Goal: Task Accomplishment & Management: Use online tool/utility

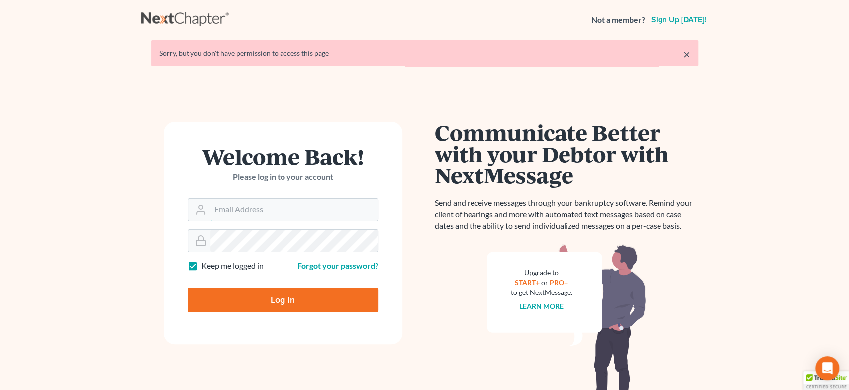
type input "[EMAIL_ADDRESS][DOMAIN_NAME]"
click at [280, 297] on input "Log In" at bounding box center [282, 299] width 191 height 25
type input "Thinking..."
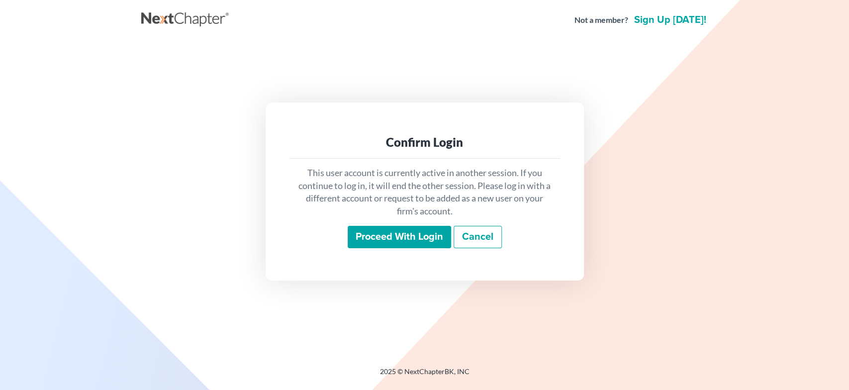
click at [420, 237] on input "Proceed with login" at bounding box center [399, 237] width 103 height 23
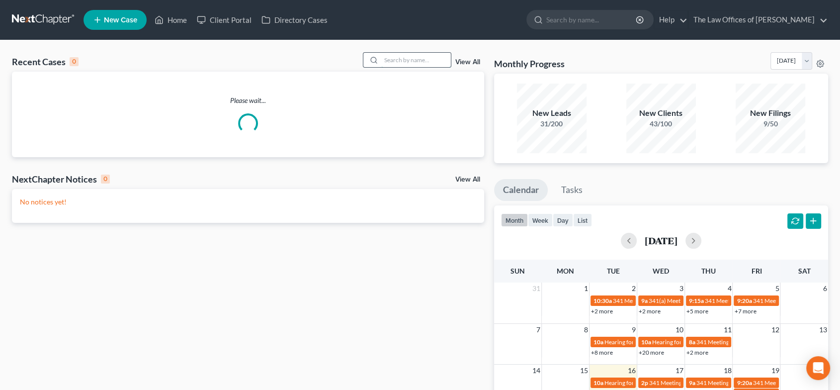
click at [409, 62] on input "search" at bounding box center [416, 60] width 70 height 14
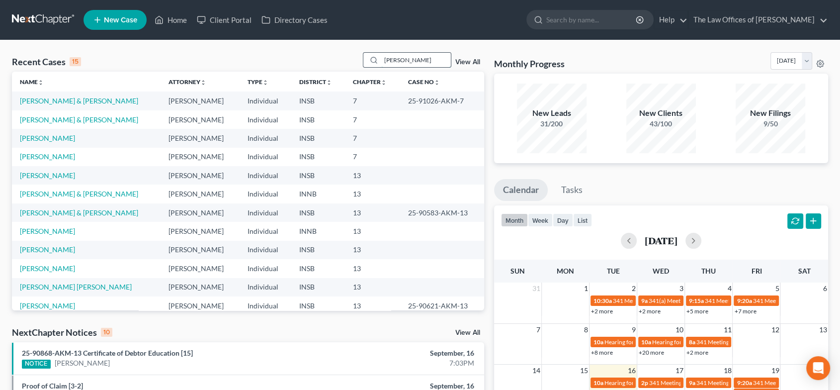
type input "[PERSON_NAME]"
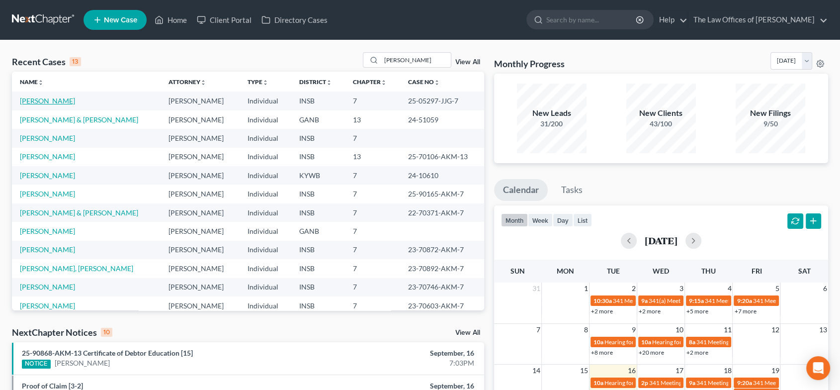
click at [30, 98] on link "[PERSON_NAME]" at bounding box center [47, 100] width 55 height 8
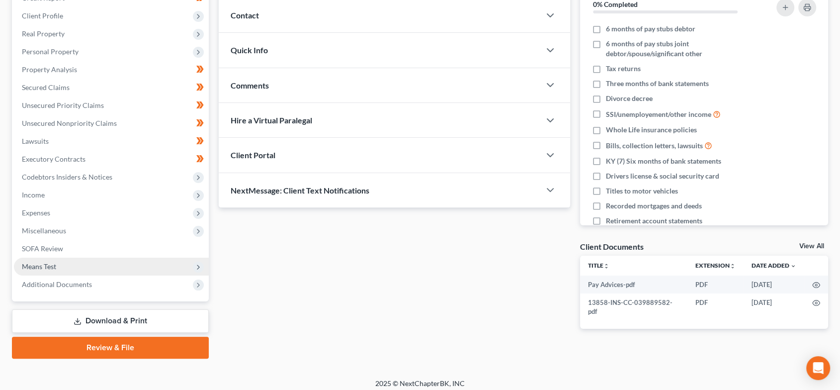
scroll to position [138, 0]
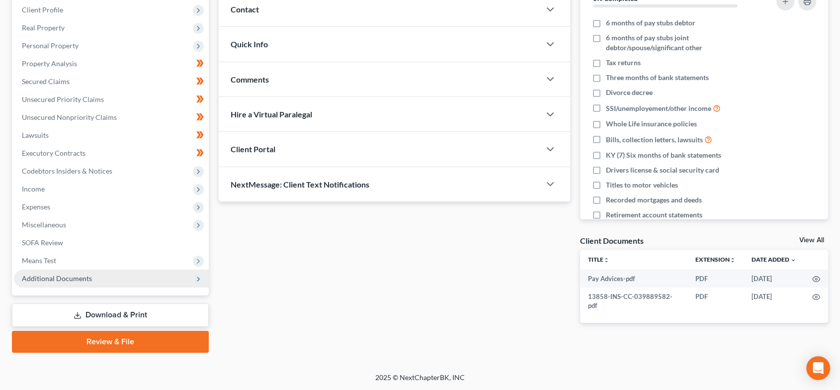
click at [107, 284] on span "Additional Documents" at bounding box center [111, 278] width 195 height 18
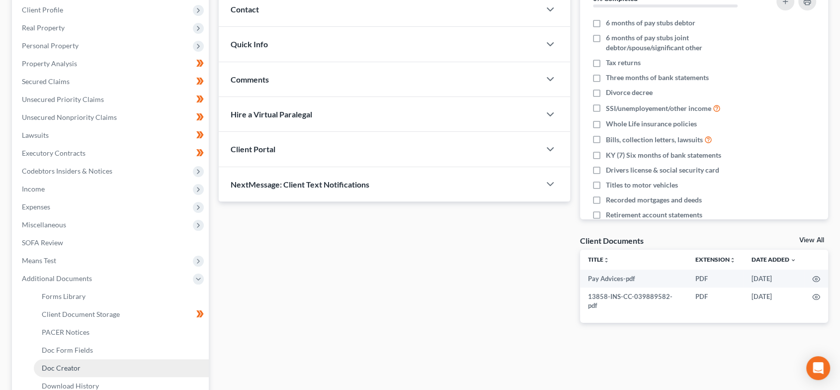
click at [87, 370] on link "Doc Creator" at bounding box center [121, 368] width 175 height 18
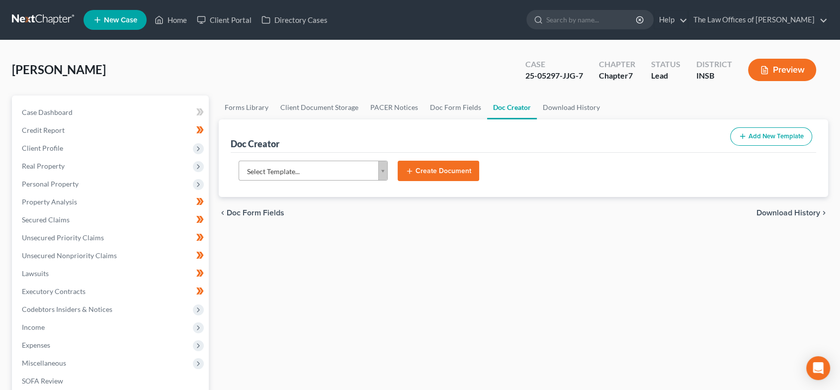
click at [361, 172] on body "Home New Case Client Portal Directory Cases The Law Offices of Dax J. Miller al…" at bounding box center [420, 318] width 840 height 636
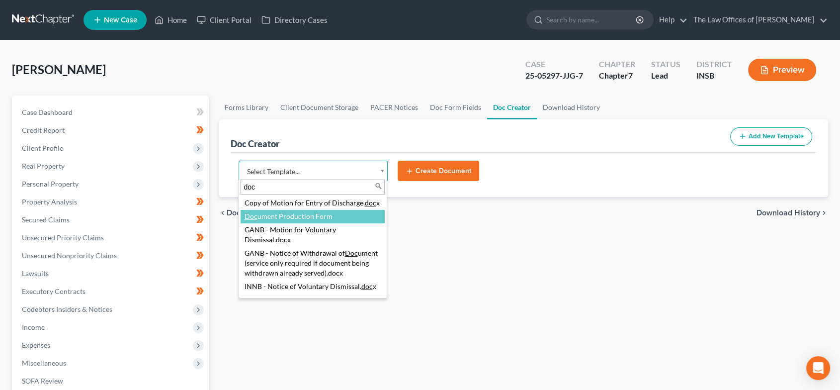
type input "doc"
select select "107918"
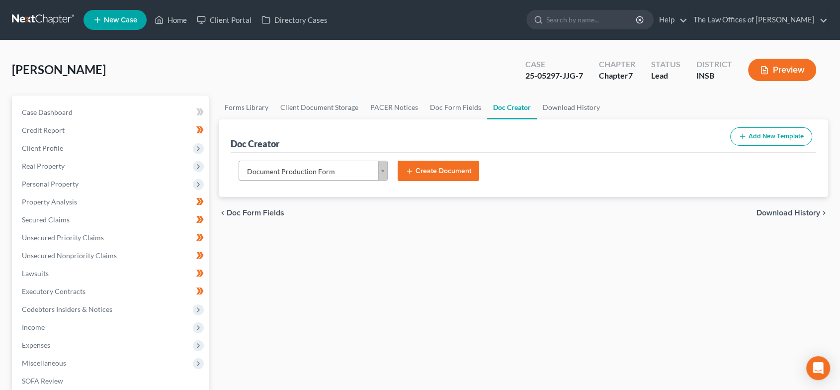
drag, startPoint x: 438, startPoint y: 165, endPoint x: 448, endPoint y: 164, distance: 9.5
click at [439, 164] on button "Create Document" at bounding box center [439, 171] width 82 height 21
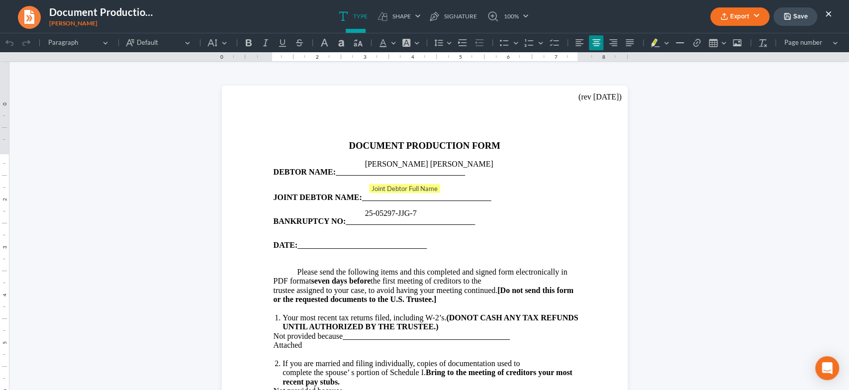
click at [731, 18] on button "Export" at bounding box center [739, 16] width 59 height 18
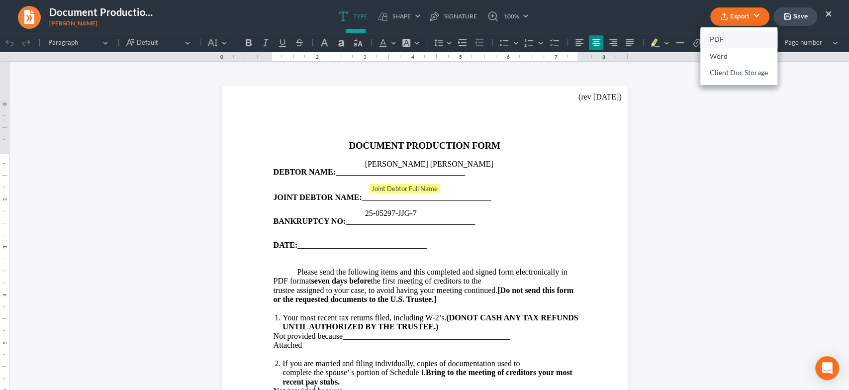
click at [727, 39] on link "PDF" at bounding box center [738, 39] width 77 height 17
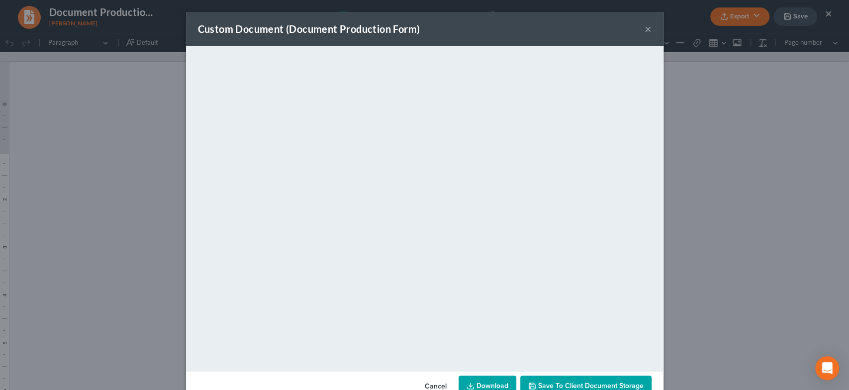
click at [644, 31] on button "×" at bounding box center [647, 29] width 7 height 12
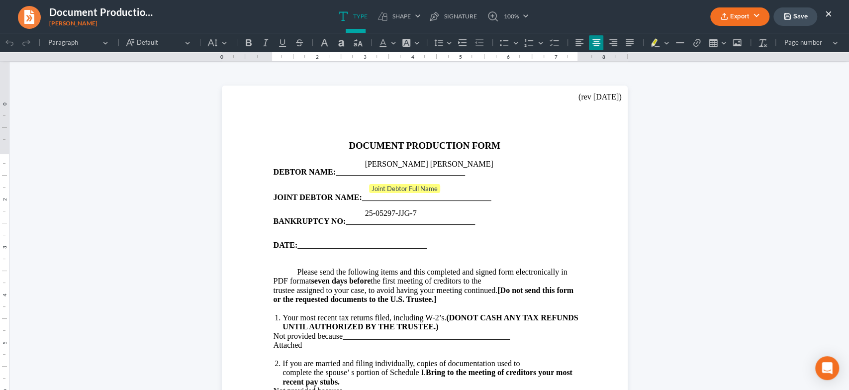
click at [808, 18] on button "Save" at bounding box center [795, 16] width 44 height 18
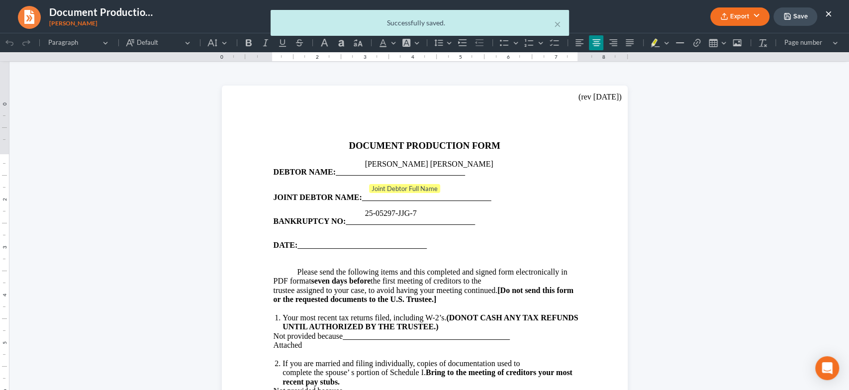
click at [827, 11] on div "× Successfully saved." at bounding box center [419, 25] width 849 height 31
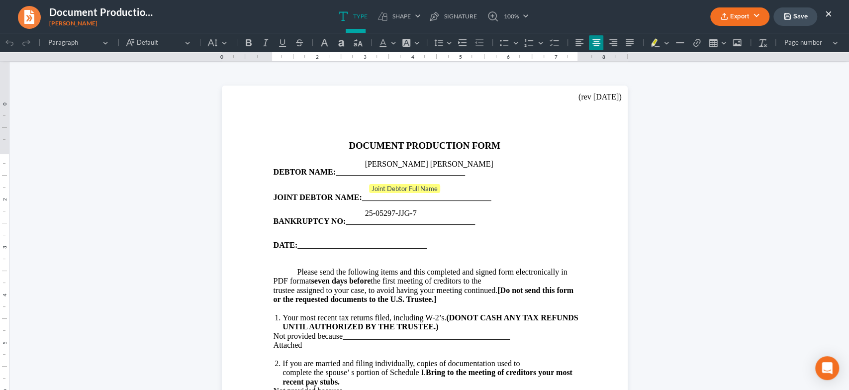
click at [829, 10] on button "×" at bounding box center [828, 13] width 7 height 12
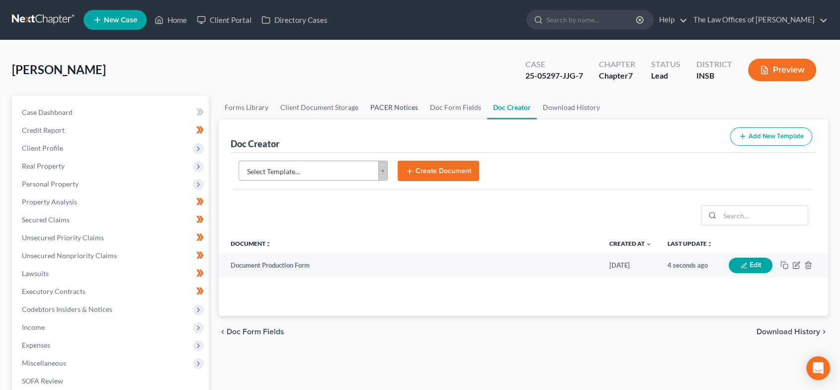
click at [401, 107] on link "PACER Notices" at bounding box center [394, 107] width 60 height 24
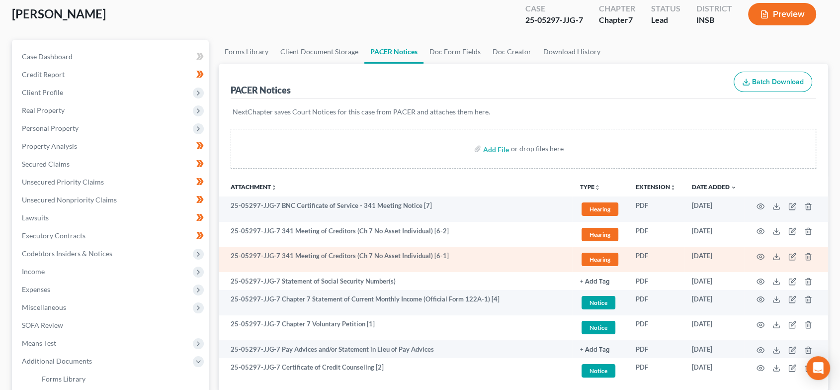
scroll to position [184, 0]
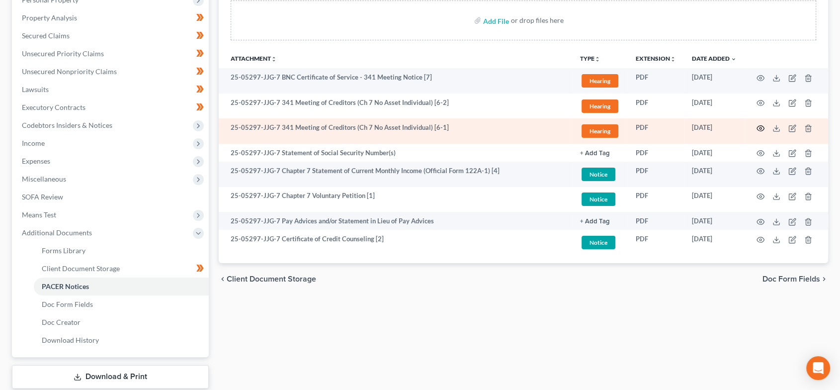
click at [758, 126] on icon "button" at bounding box center [760, 128] width 7 height 5
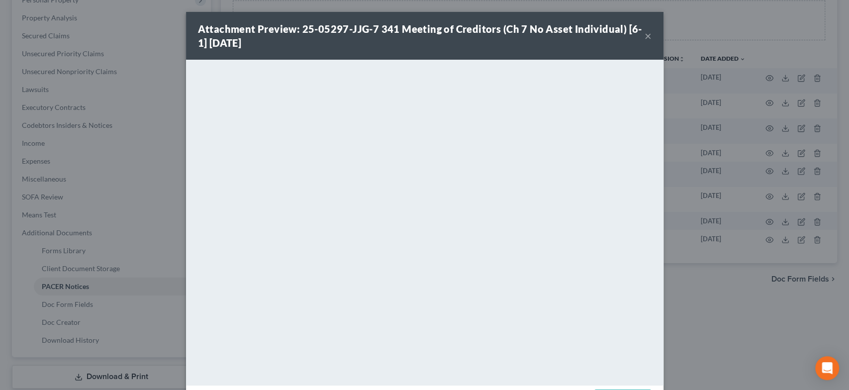
click at [644, 34] on button "×" at bounding box center [647, 36] width 7 height 12
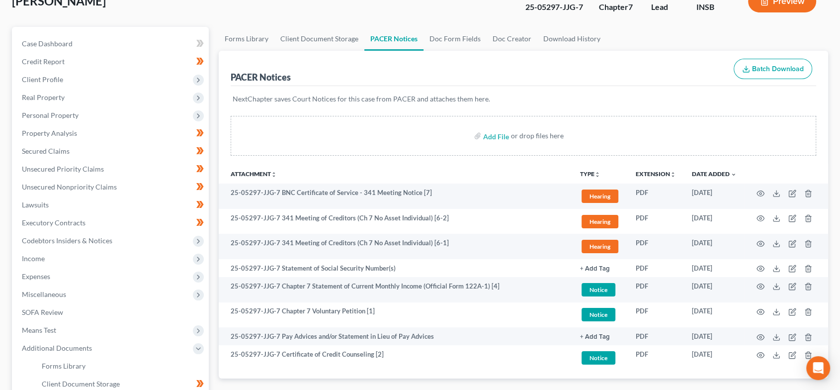
scroll to position [0, 0]
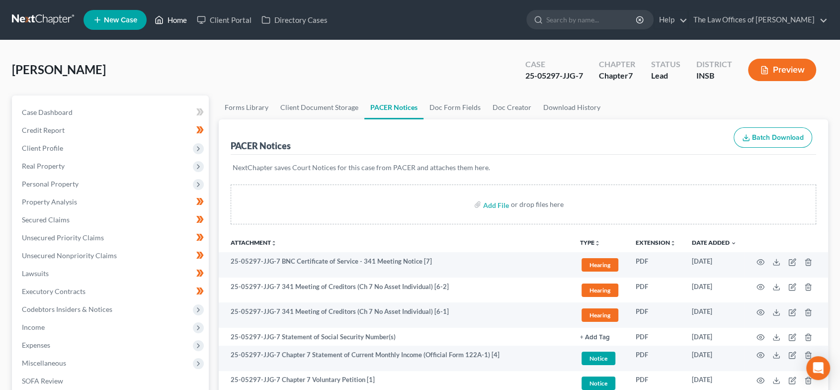
click at [175, 15] on link "Home" at bounding box center [171, 20] width 42 height 18
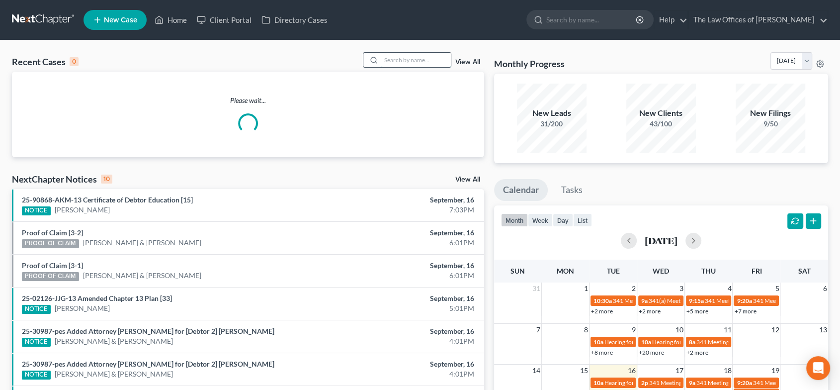
click at [408, 54] on input "search" at bounding box center [416, 60] width 70 height 14
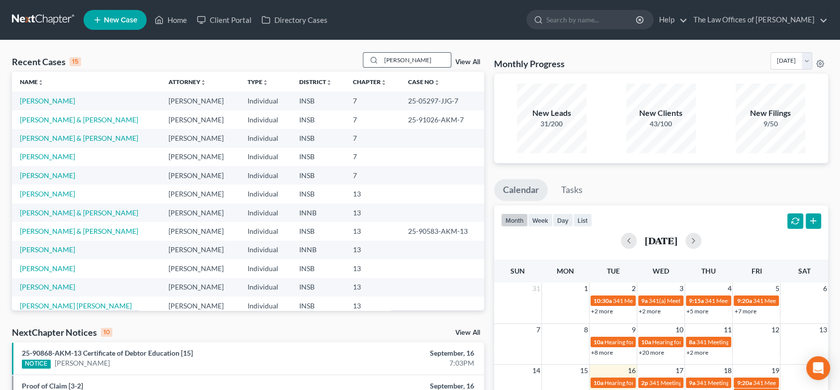
type input "anderson-sweatt"
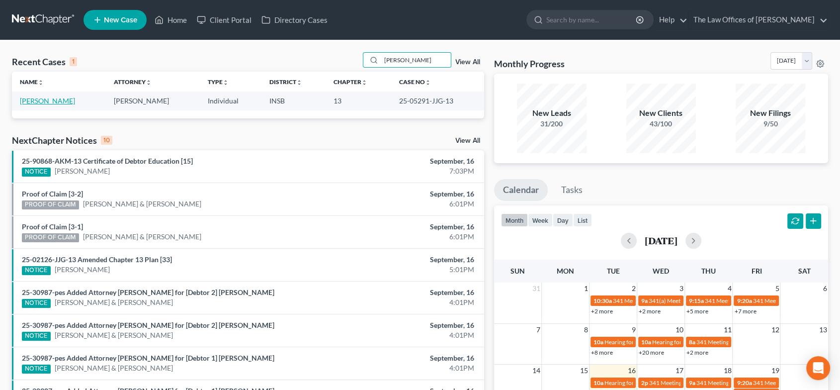
drag, startPoint x: 41, startPoint y: 98, endPoint x: 66, endPoint y: 97, distance: 25.4
click at [41, 98] on link "Anderson-Sweatt, Constance" at bounding box center [47, 100] width 55 height 8
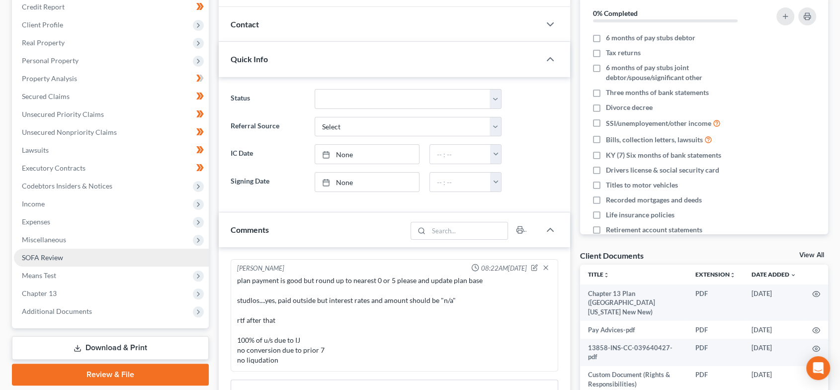
scroll to position [147, 0]
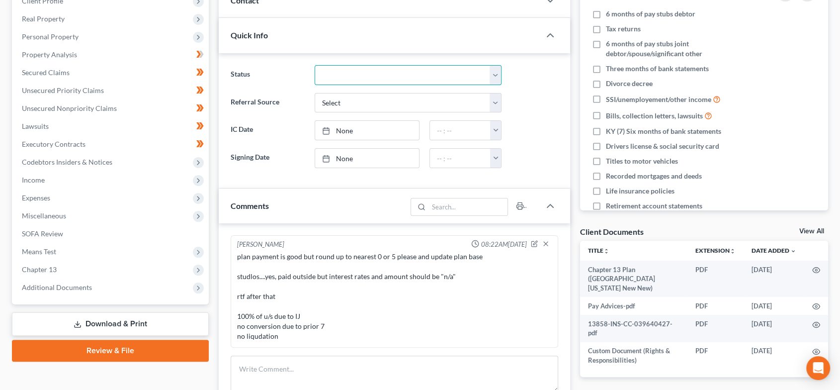
click at [359, 74] on select "Confirmed Discharged Dismissed Filed In Progress Means Test Objection to Confir…" at bounding box center [408, 75] width 187 height 20
select select "3"
click at [315, 65] on select "Confirmed Discharged Dismissed Filed In Progress Means Test Objection to Confir…" at bounding box center [408, 75] width 187 height 20
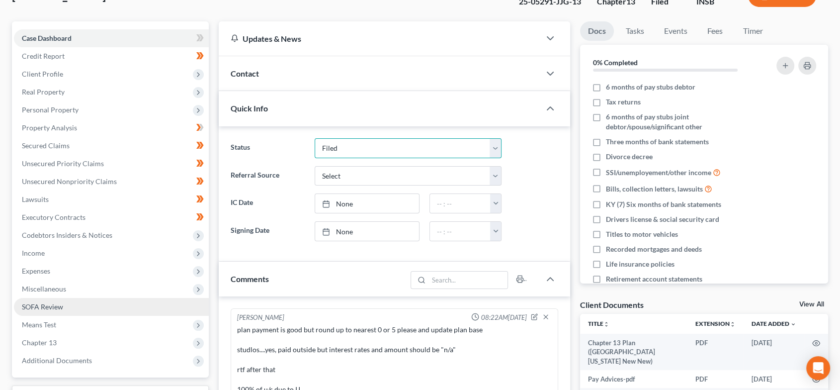
scroll to position [221, 0]
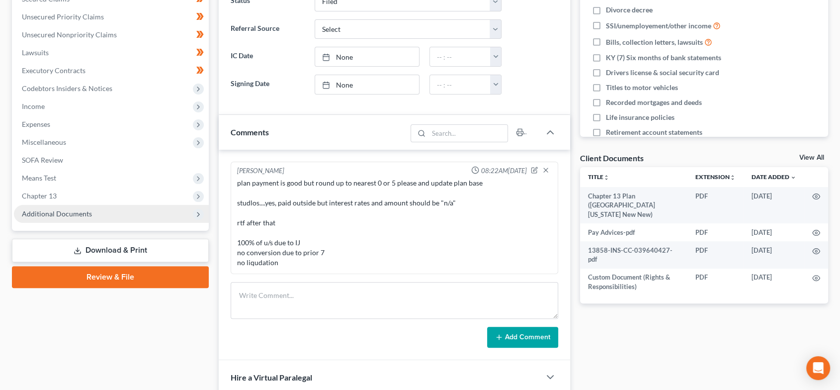
click at [95, 214] on span "Additional Documents" at bounding box center [111, 214] width 195 height 18
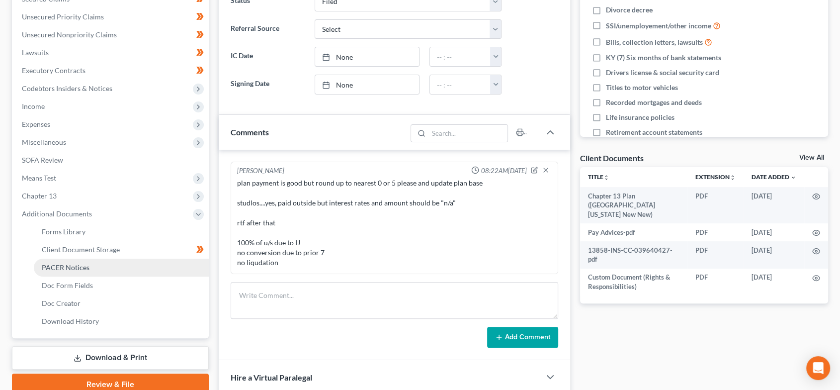
click at [103, 262] on link "PACER Notices" at bounding box center [121, 268] width 175 height 18
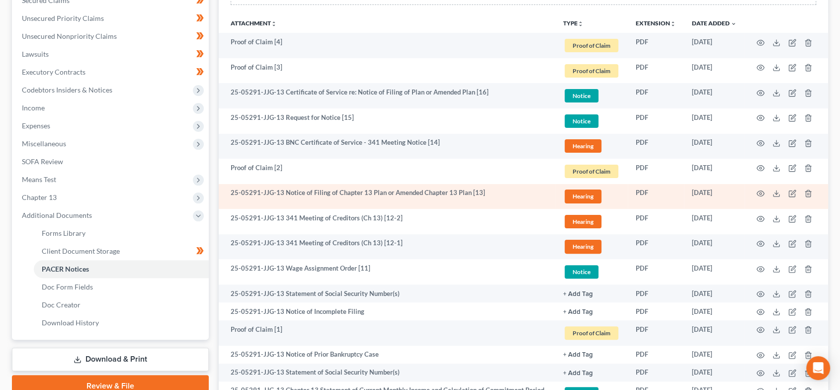
scroll to position [221, 0]
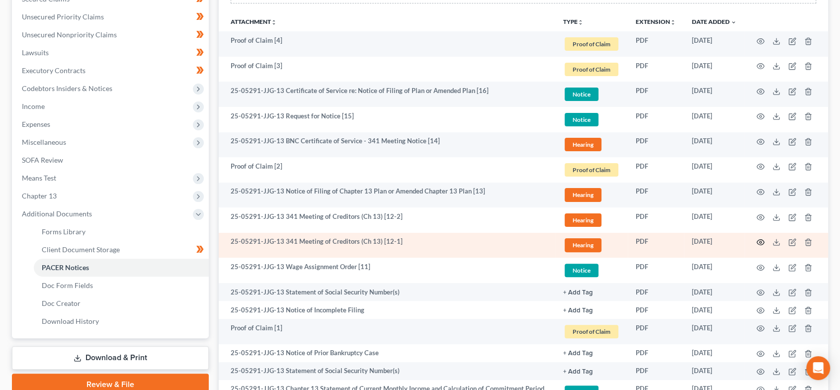
click at [758, 240] on icon "button" at bounding box center [760, 242] width 7 height 5
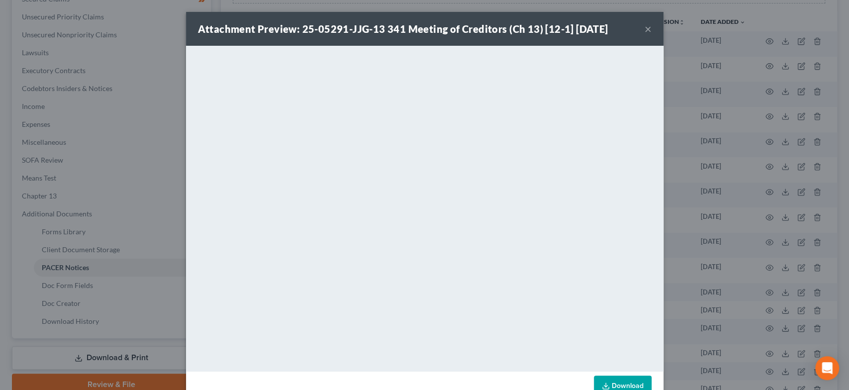
drag, startPoint x: 644, startPoint y: 26, endPoint x: 617, endPoint y: 40, distance: 30.0
click at [644, 26] on button "×" at bounding box center [647, 29] width 7 height 12
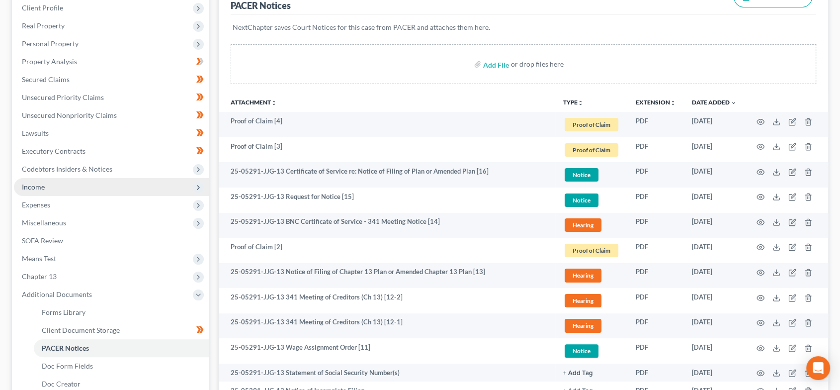
scroll to position [36, 0]
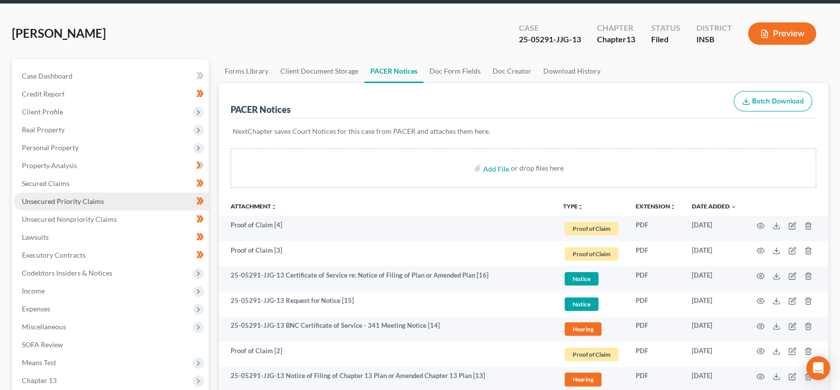
click at [62, 198] on span "Unsecured Priority Claims" at bounding box center [63, 201] width 82 height 8
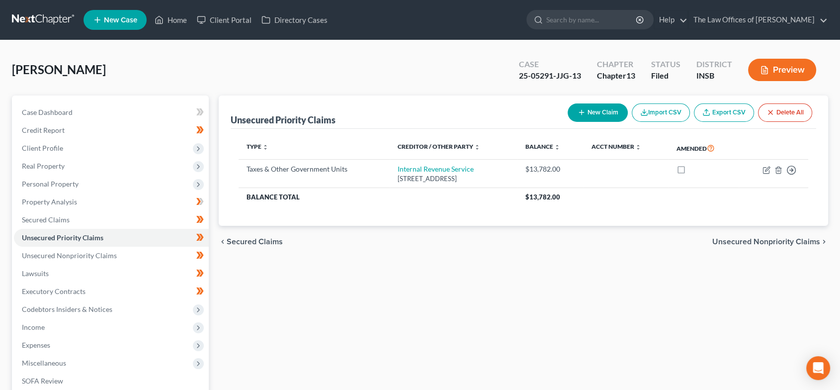
click at [145, 21] on link "New Case" at bounding box center [115, 20] width 63 height 20
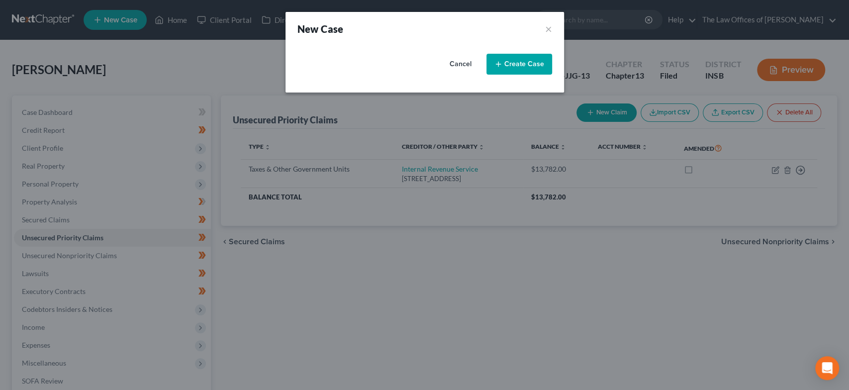
select select "28"
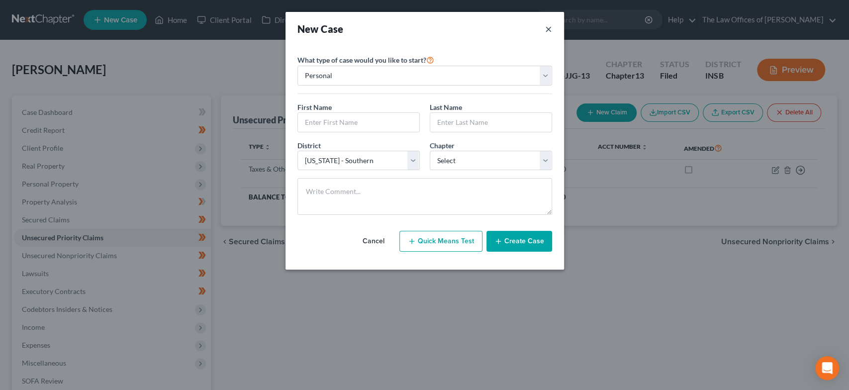
click at [548, 28] on button "×" at bounding box center [548, 29] width 7 height 14
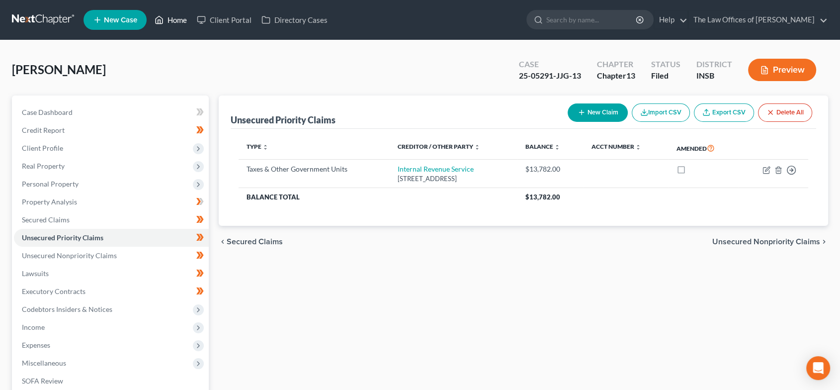
click at [183, 20] on link "Home" at bounding box center [171, 20] width 42 height 18
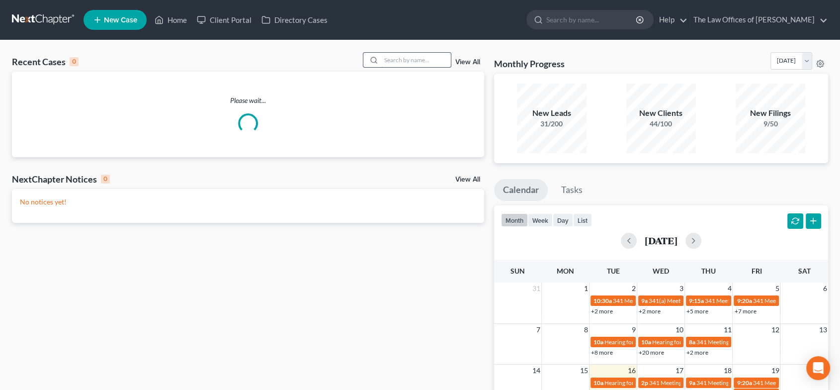
click at [412, 55] on input "search" at bounding box center [416, 60] width 70 height 14
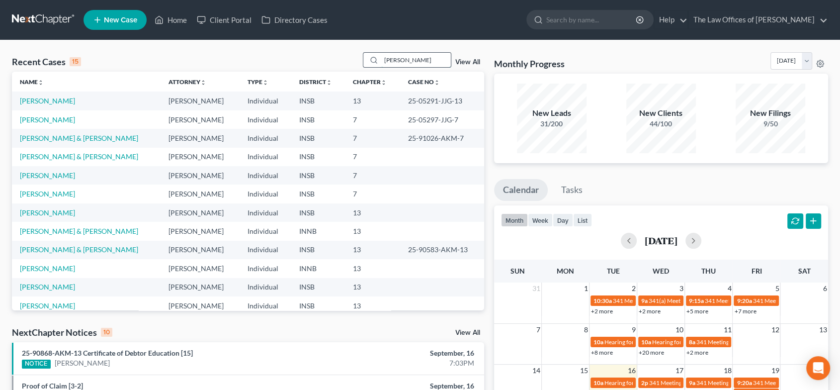
type input "badillo"
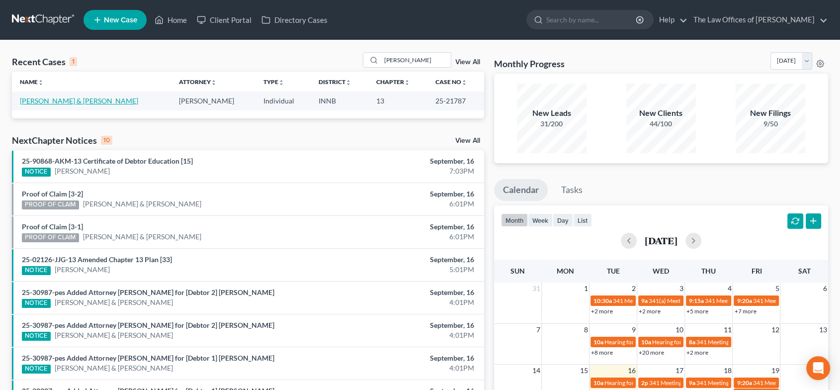
click at [74, 99] on link "Badillo, Lorenzo & Ana" at bounding box center [79, 100] width 118 height 8
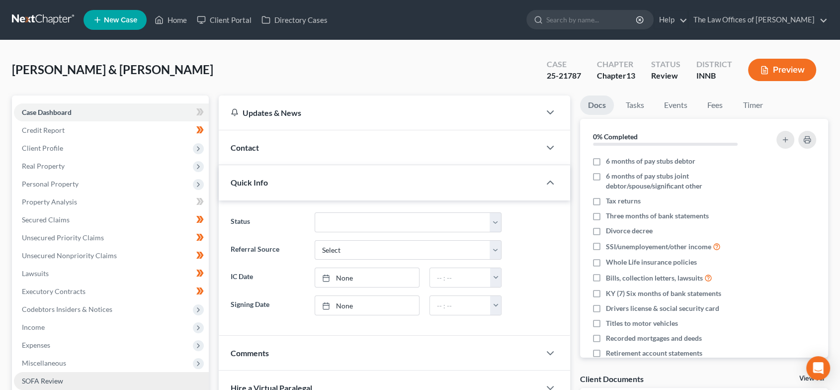
scroll to position [156, 0]
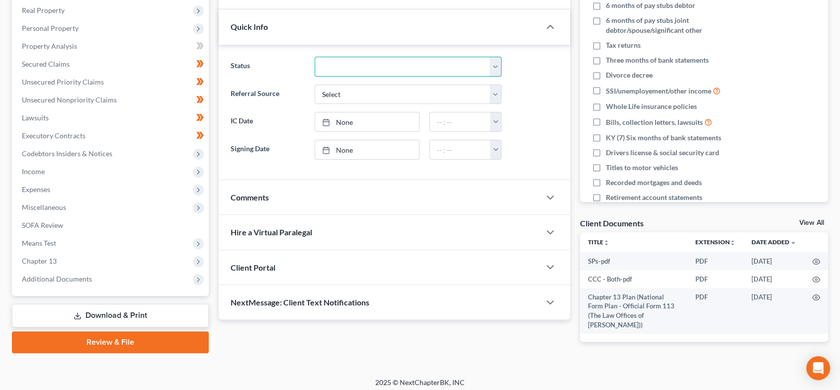
drag, startPoint x: 375, startPoint y: 69, endPoint x: 370, endPoint y: 75, distance: 7.7
click at [375, 69] on select "Confirmed Discharged Dismissed Filed In Progress Means Test Objection to Confir…" at bounding box center [408, 67] width 187 height 20
select select "3"
click at [315, 57] on select "Confirmed Discharged Dismissed Filed In Progress Means Test Objection to Confir…" at bounding box center [408, 67] width 187 height 20
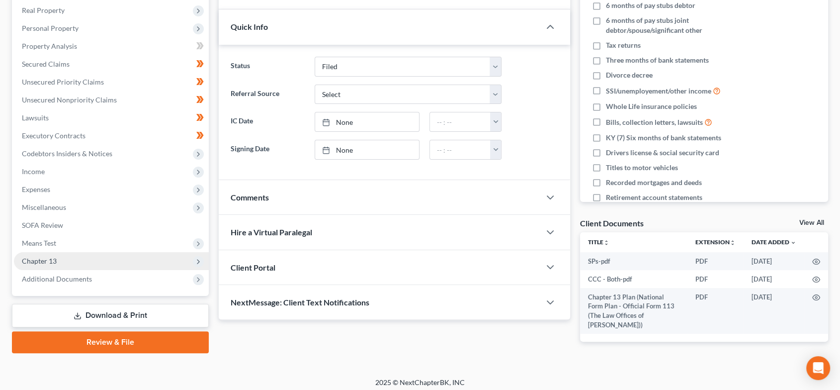
click at [56, 259] on span "Chapter 13" at bounding box center [39, 261] width 35 height 8
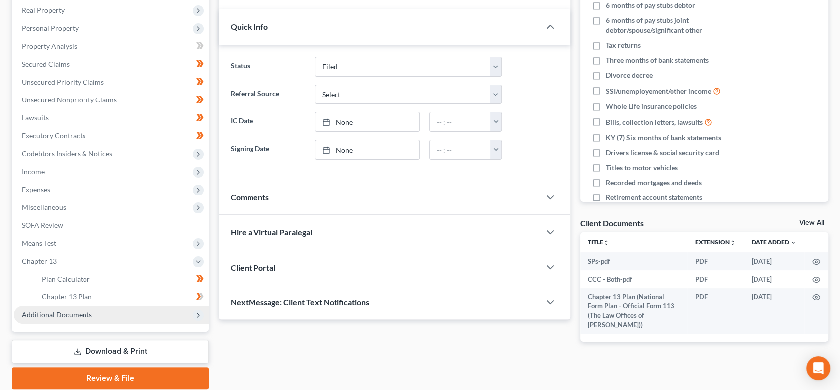
click at [71, 317] on span "Additional Documents" at bounding box center [57, 314] width 70 height 8
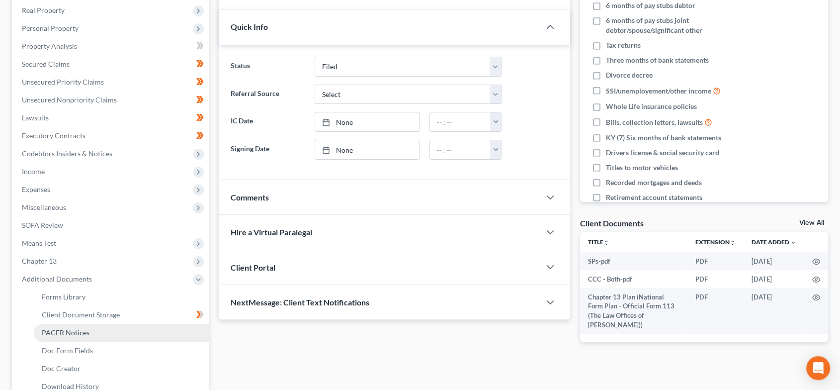
click at [78, 329] on span "PACER Notices" at bounding box center [66, 332] width 48 height 8
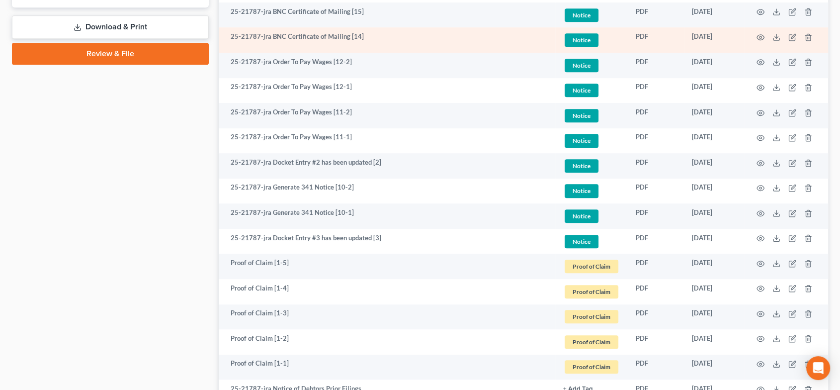
scroll to position [589, 0]
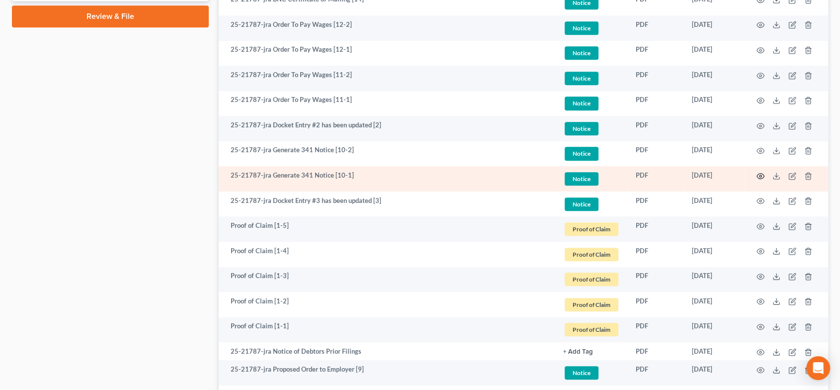
click at [763, 175] on icon "button" at bounding box center [761, 176] width 8 height 8
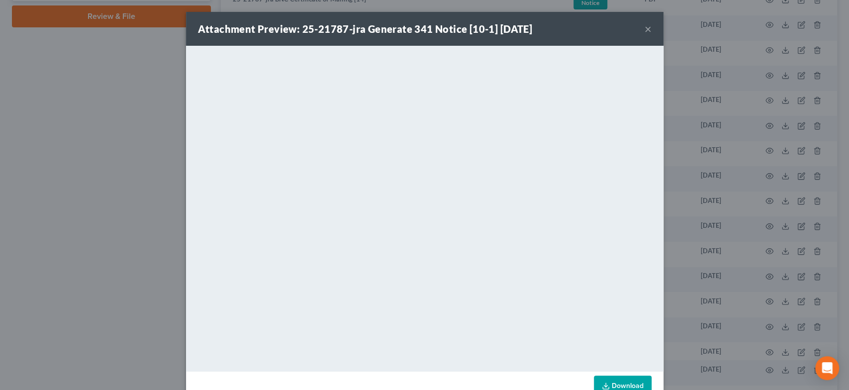
drag, startPoint x: 643, startPoint y: 28, endPoint x: 591, endPoint y: 47, distance: 55.8
click at [644, 28] on button "×" at bounding box center [647, 29] width 7 height 12
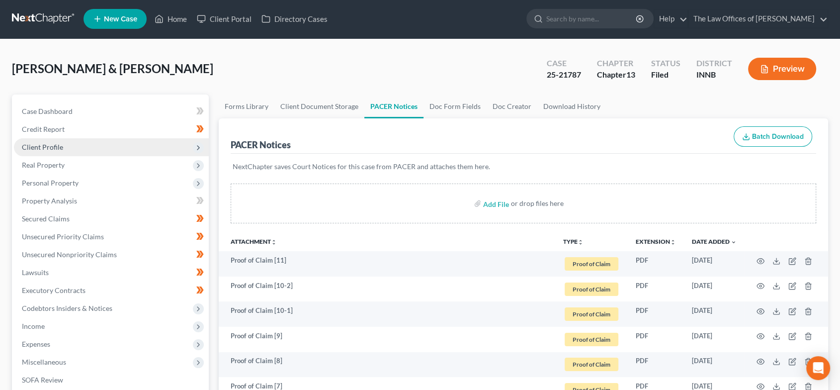
scroll to position [0, 0]
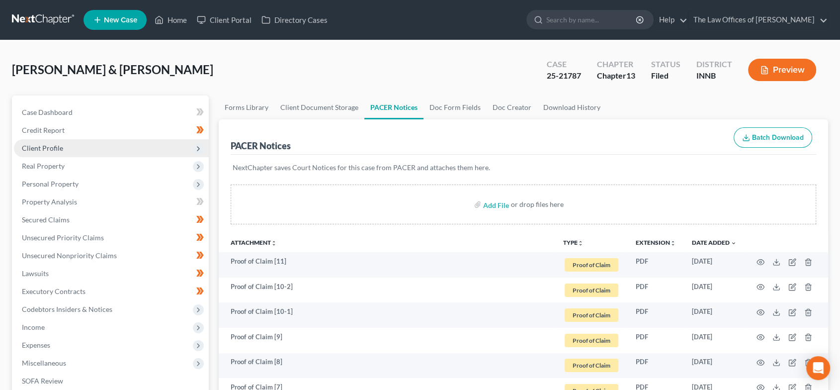
click at [38, 150] on span "Client Profile" at bounding box center [42, 148] width 41 height 8
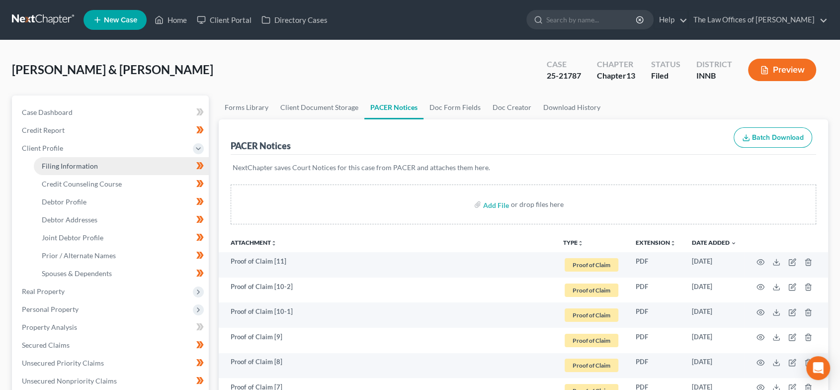
click at [65, 164] on span "Filing Information" at bounding box center [70, 166] width 56 height 8
select select "1"
select select "3"
select select "27"
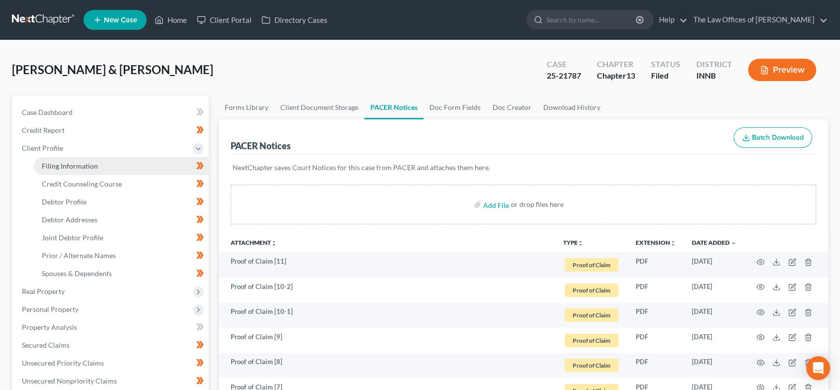
select select "15"
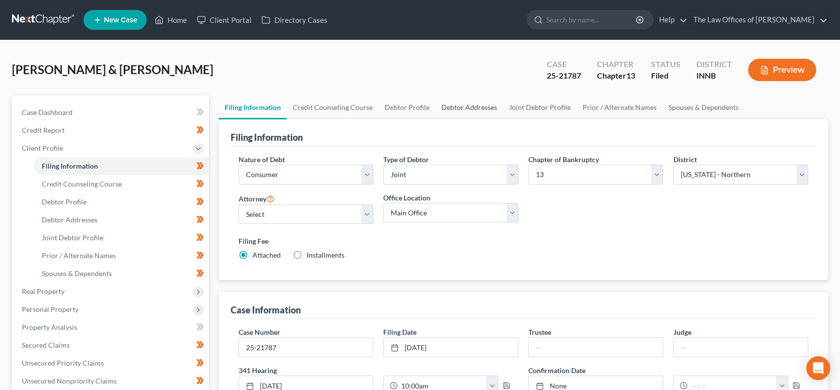
click at [483, 110] on link "Debtor Addresses" at bounding box center [470, 107] width 68 height 24
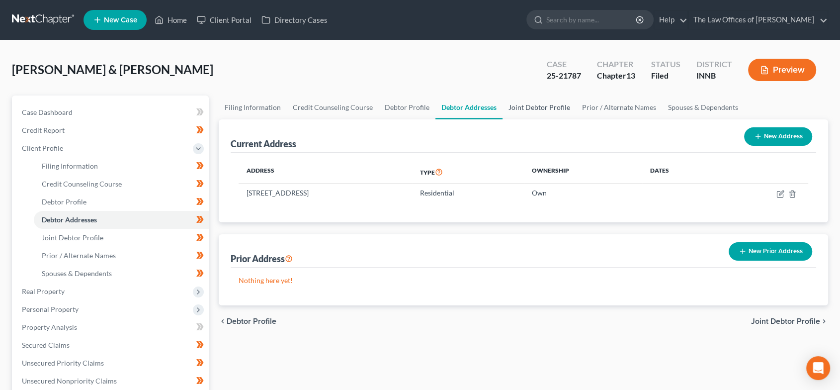
click at [545, 104] on link "Joint Debtor Profile" at bounding box center [540, 107] width 74 height 24
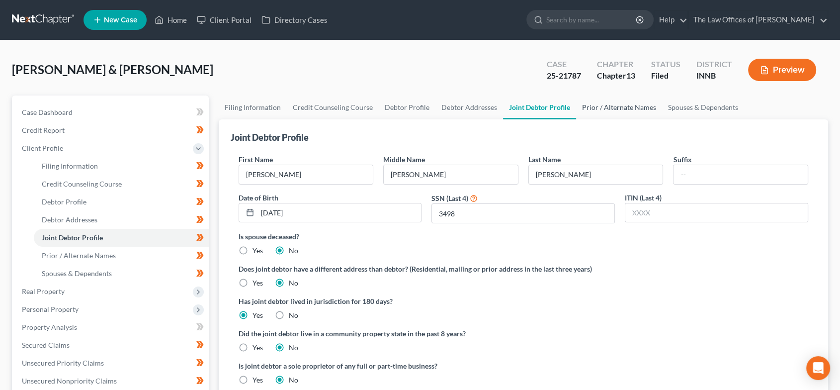
click at [597, 107] on link "Prior / Alternate Names" at bounding box center [619, 107] width 86 height 24
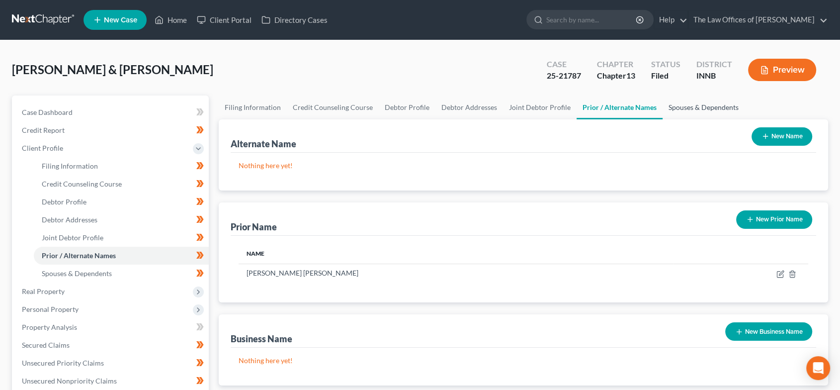
click at [681, 107] on link "Spouses & Dependents" at bounding box center [704, 107] width 82 height 24
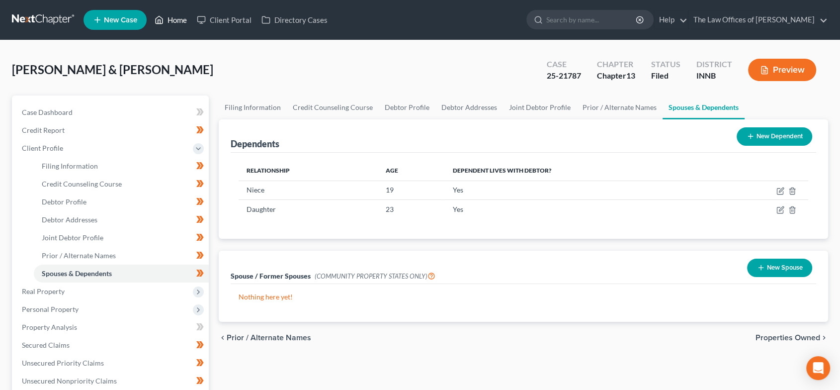
click at [163, 16] on icon at bounding box center [159, 20] width 9 height 12
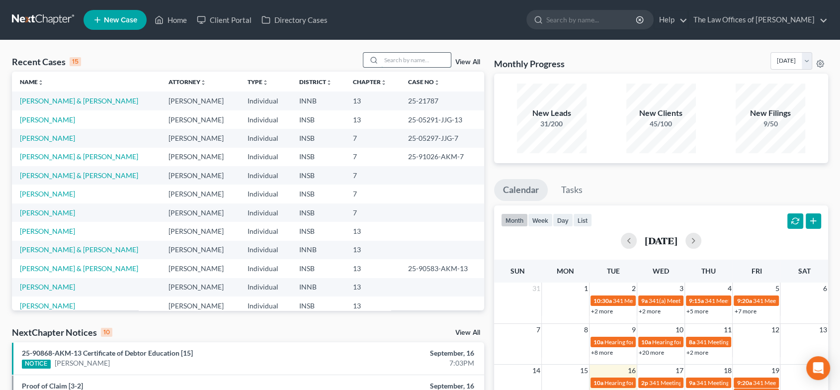
click at [399, 56] on input "search" at bounding box center [416, 60] width 70 height 14
type input "riley"
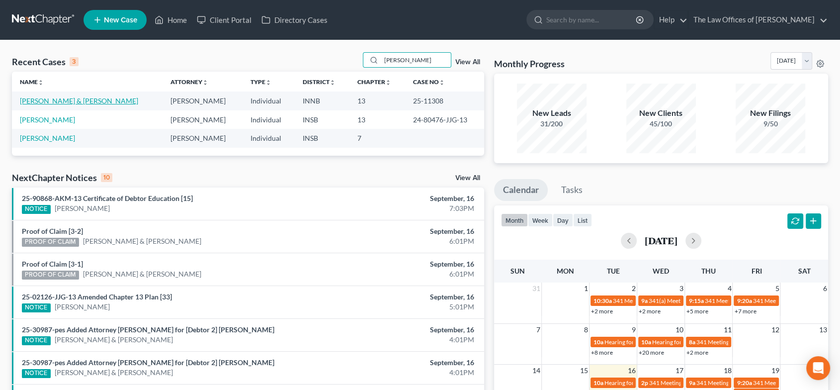
click at [76, 102] on link "Riley, Kevin & Tonya" at bounding box center [79, 100] width 118 height 8
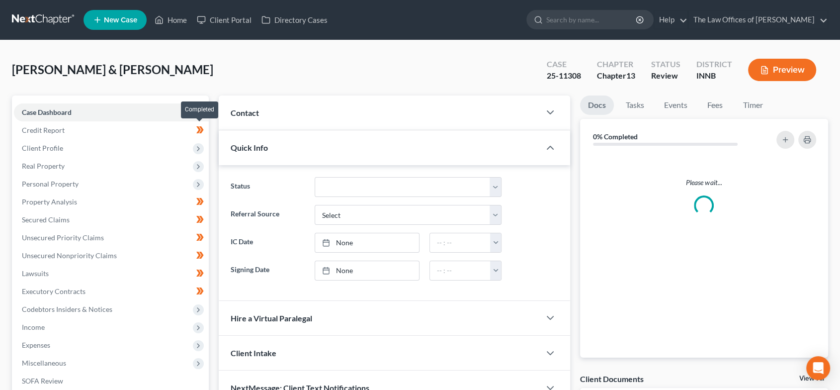
scroll to position [156, 0]
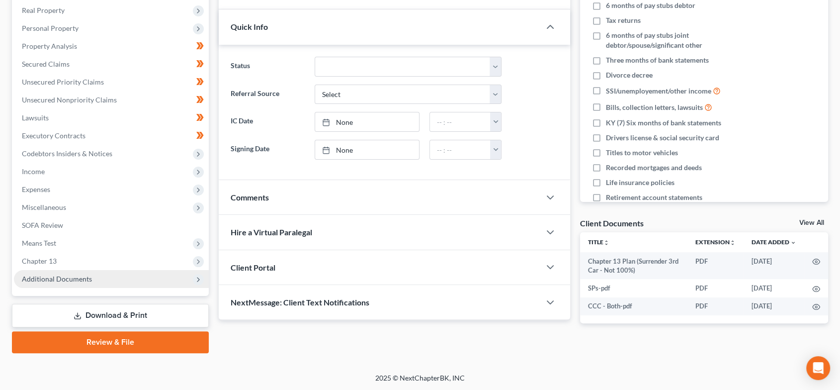
click at [100, 284] on span "Additional Documents" at bounding box center [111, 279] width 195 height 18
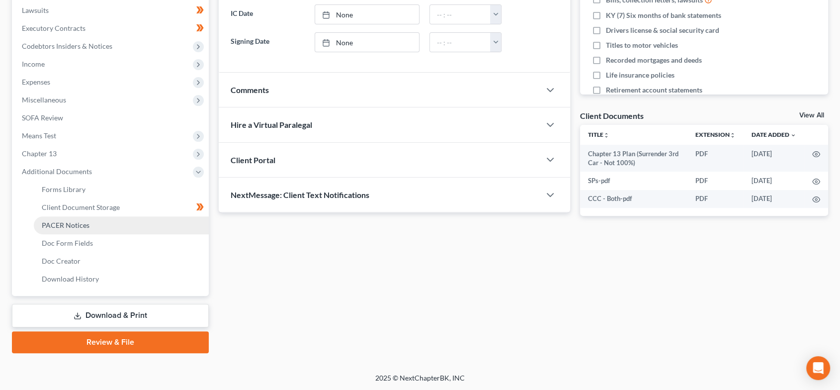
click at [103, 224] on link "PACER Notices" at bounding box center [121, 225] width 175 height 18
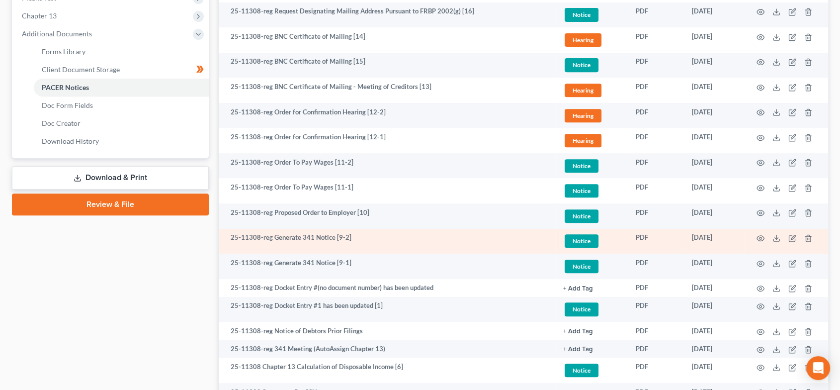
scroll to position [405, 0]
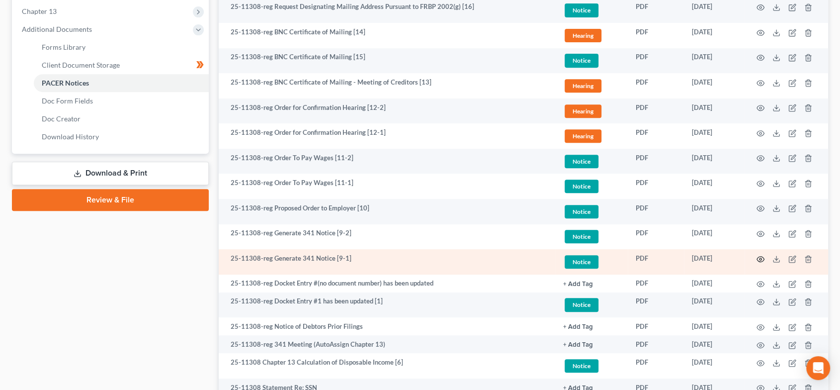
click at [757, 260] on icon "button" at bounding box center [761, 259] width 8 height 8
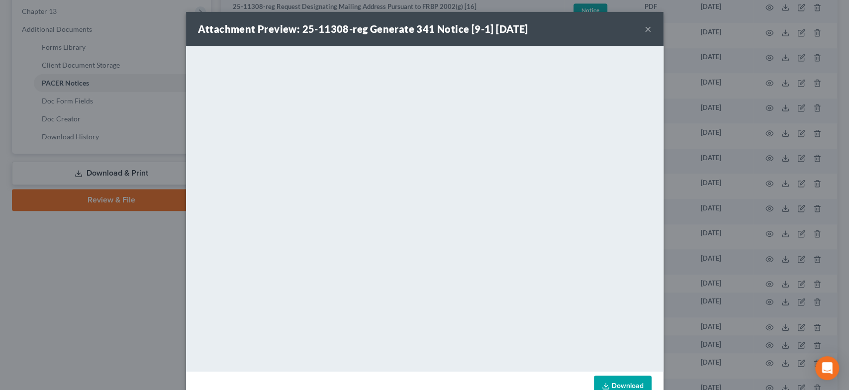
click at [644, 28] on button "×" at bounding box center [647, 29] width 7 height 12
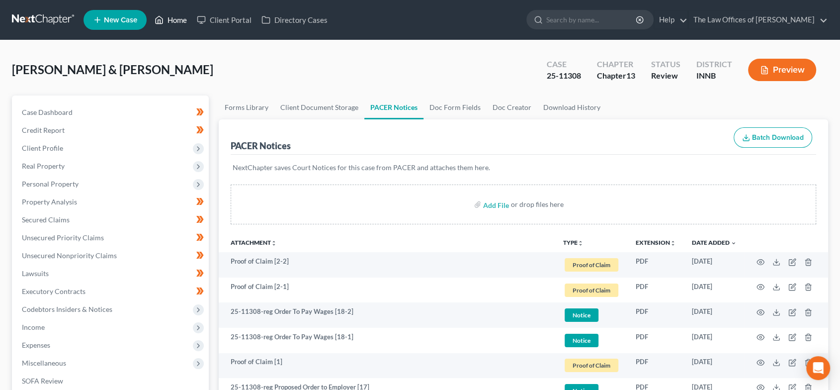
scroll to position [0, 0]
click at [159, 11] on link "Home" at bounding box center [171, 20] width 42 height 18
